Goal: Transaction & Acquisition: Book appointment/travel/reservation

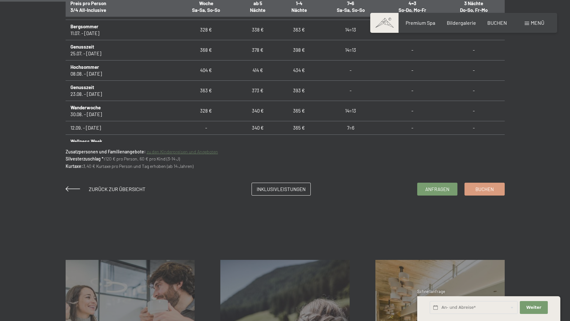
scroll to position [482, 0]
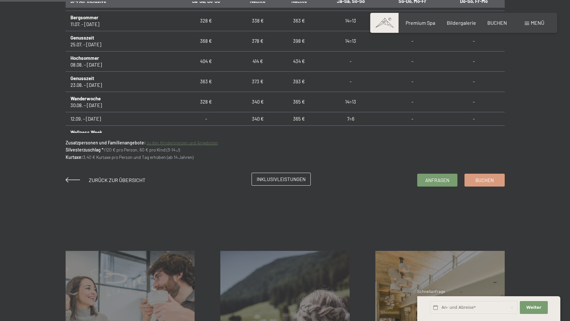
click at [282, 180] on span "Inklusivleistungen" at bounding box center [281, 179] width 49 height 7
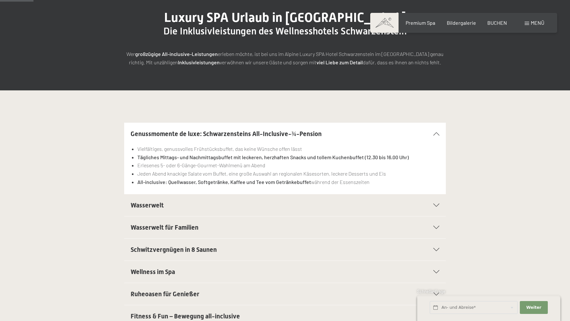
scroll to position [96, 0]
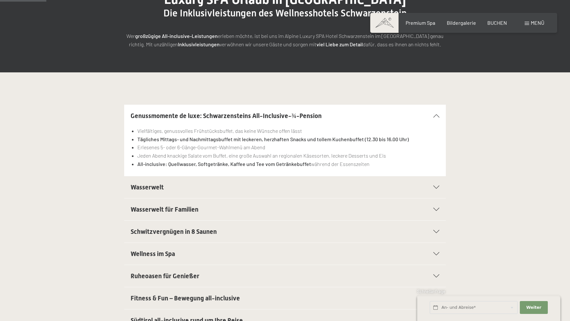
click at [245, 189] on h2 "Wasserwelt" at bounding box center [270, 187] width 278 height 9
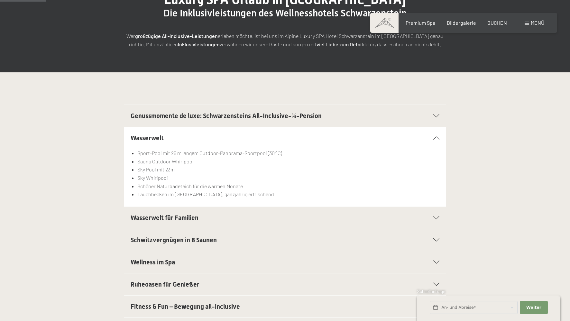
click at [254, 235] on h2 "Schwitzvergnügen in 8 Saunen" at bounding box center [270, 239] width 278 height 9
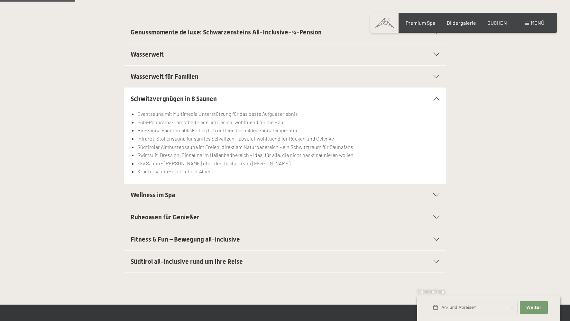
scroll to position [193, 0]
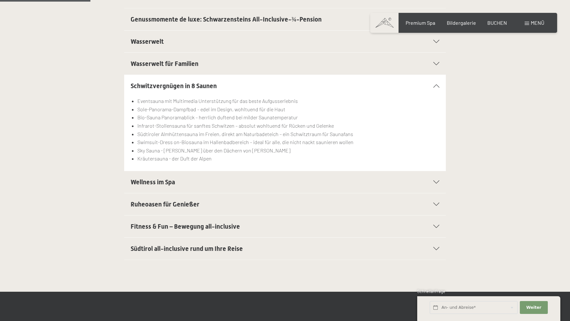
click at [249, 224] on h2 "Fitness & Fun – Bewegung all-inclusive" at bounding box center [270, 226] width 278 height 9
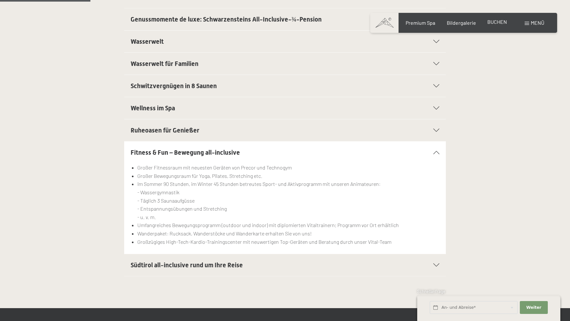
click at [492, 23] on span "BUCHEN" at bounding box center [497, 22] width 20 height 6
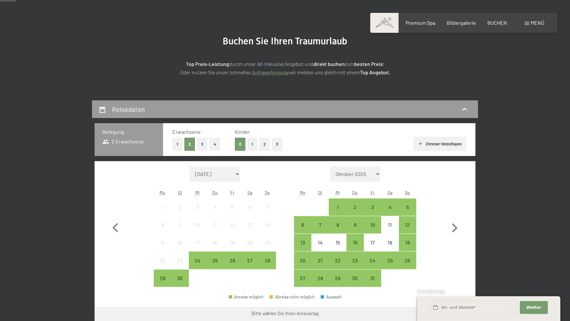
scroll to position [64, 0]
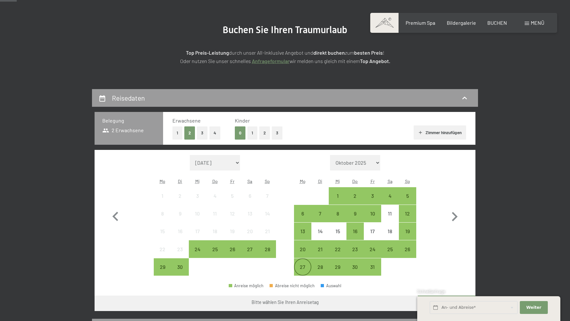
click at [303, 265] on div "27" at bounding box center [302, 272] width 16 height 16
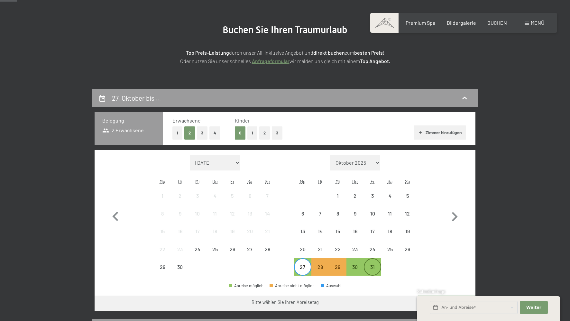
click at [373, 266] on div "31" at bounding box center [372, 272] width 16 height 16
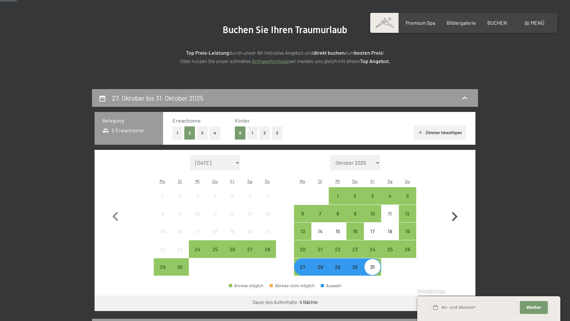
click at [450, 216] on icon "button" at bounding box center [454, 216] width 19 height 19
select select "[DATE]"
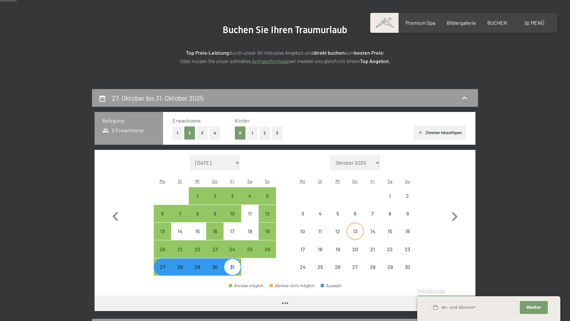
select select "[DATE]"
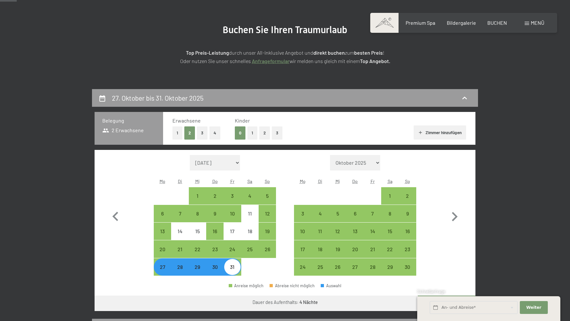
click at [163, 268] on div "27" at bounding box center [162, 272] width 16 height 16
select select "[DATE]"
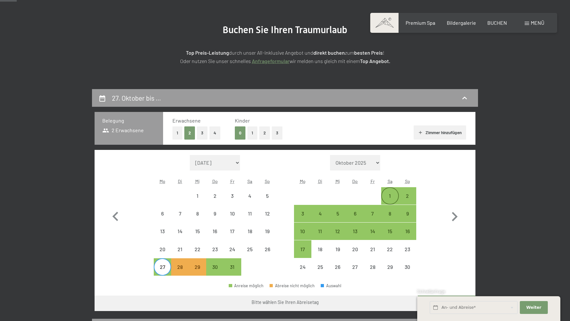
click at [392, 188] on div "1" at bounding box center [390, 196] width 16 height 16
select select "[DATE]"
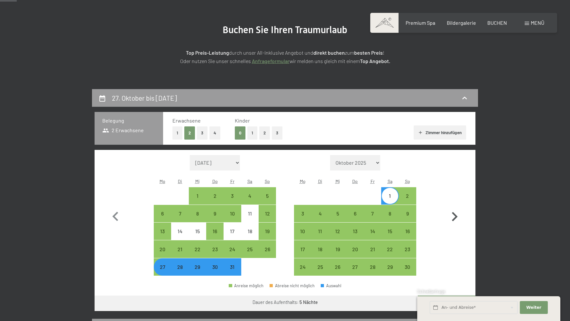
click at [454, 216] on icon "button" at bounding box center [454, 216] width 19 height 19
select select "[DATE]"
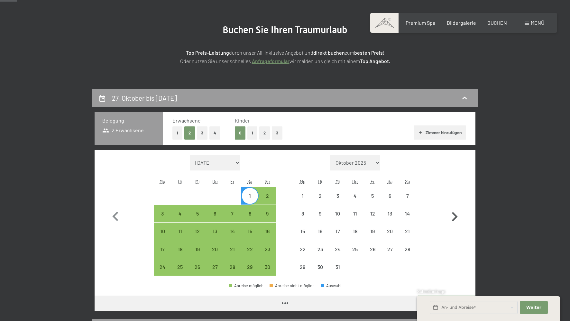
select select "[DATE]"
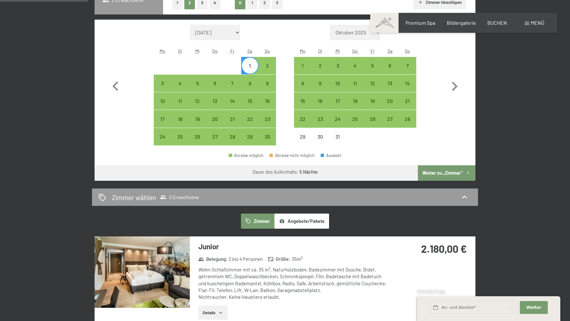
scroll to position [193, 0]
